Goal: Transaction & Acquisition: Subscribe to service/newsletter

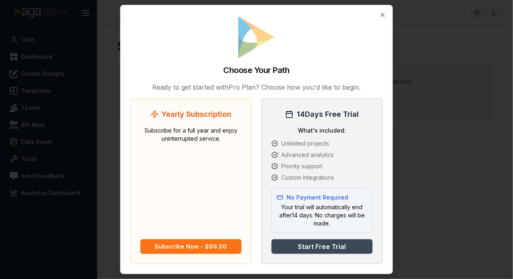
click at [332, 246] on button "Start Free Trial" at bounding box center [321, 246] width 101 height 15
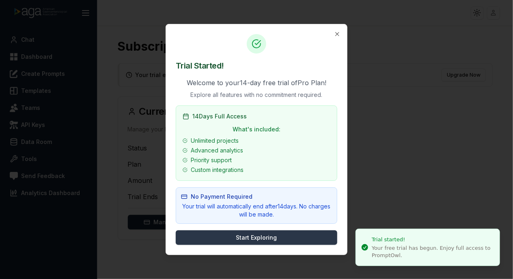
click at [257, 239] on button "Start Exploring" at bounding box center [257, 238] width 162 height 15
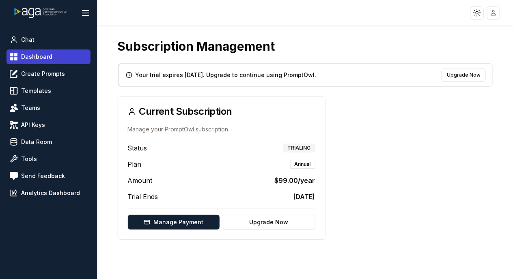
click at [33, 60] on span "Dashboard" at bounding box center [36, 57] width 31 height 8
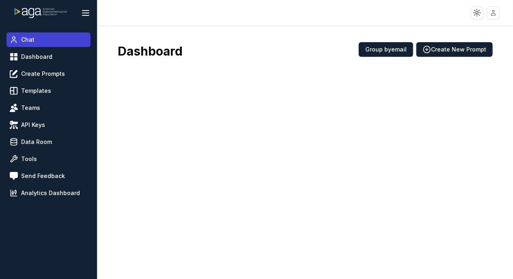
click at [27, 41] on span "Chat" at bounding box center [27, 40] width 13 height 8
